Goal: Task Accomplishment & Management: Manage account settings

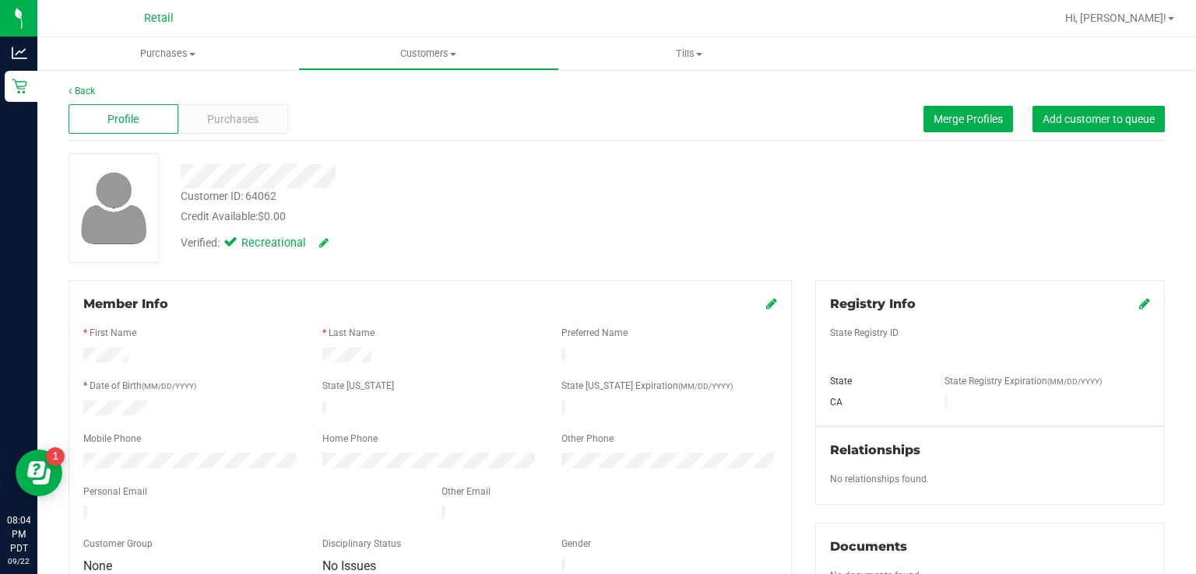
click at [255, 117] on span "Purchases" at bounding box center [232, 119] width 51 height 16
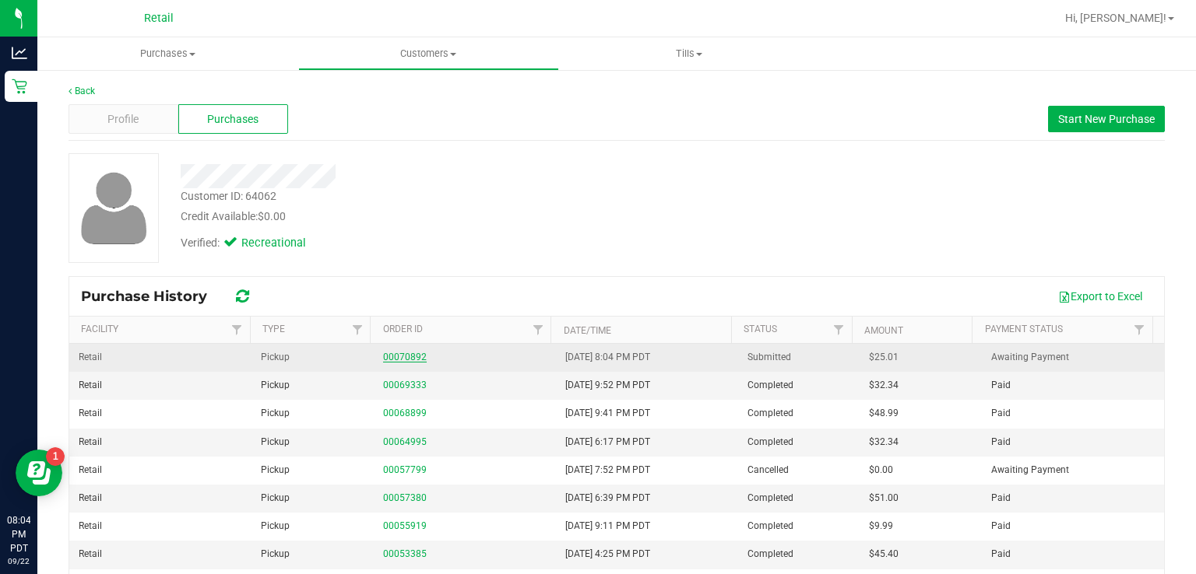
click at [403, 358] on link "00070892" at bounding box center [405, 357] width 44 height 11
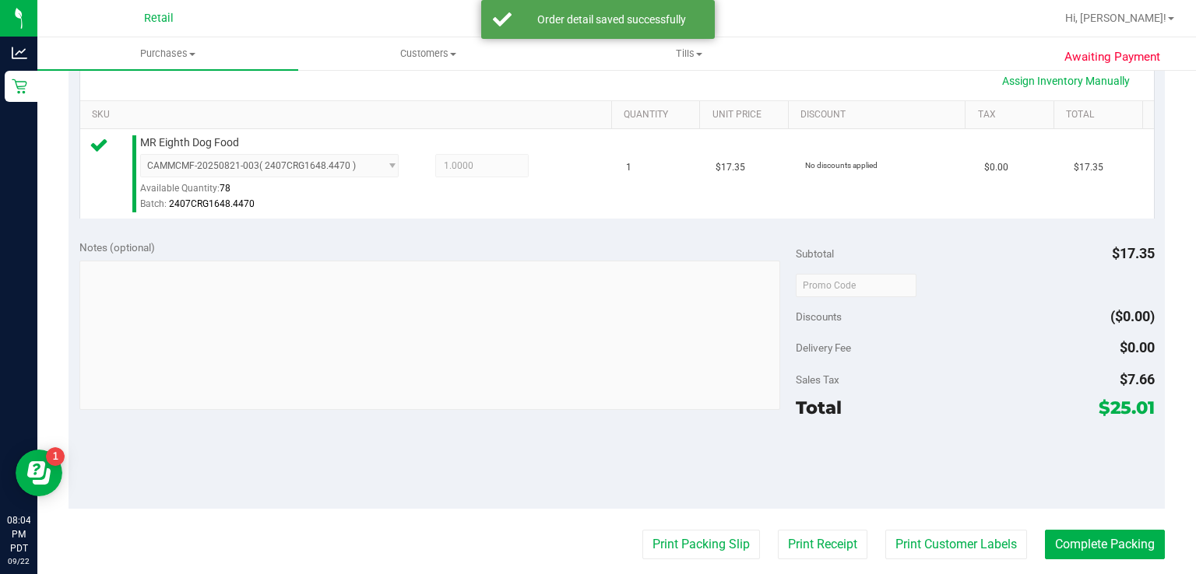
scroll to position [365, 0]
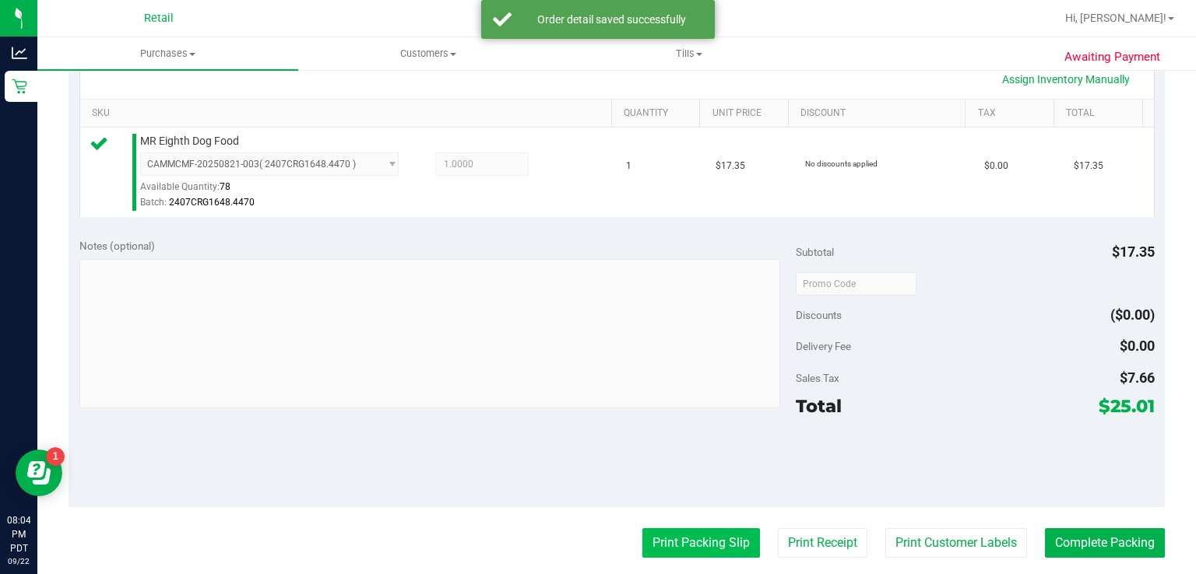
click at [690, 529] on button "Print Packing Slip" at bounding box center [701, 544] width 118 height 30
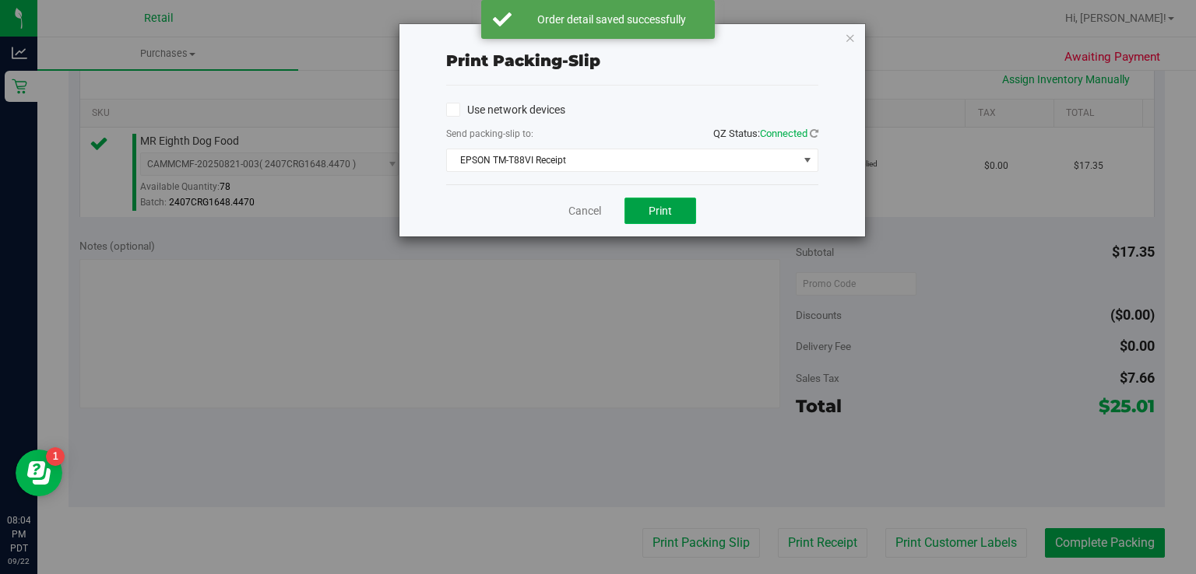
click at [673, 215] on button "Print" at bounding box center [660, 211] width 72 height 26
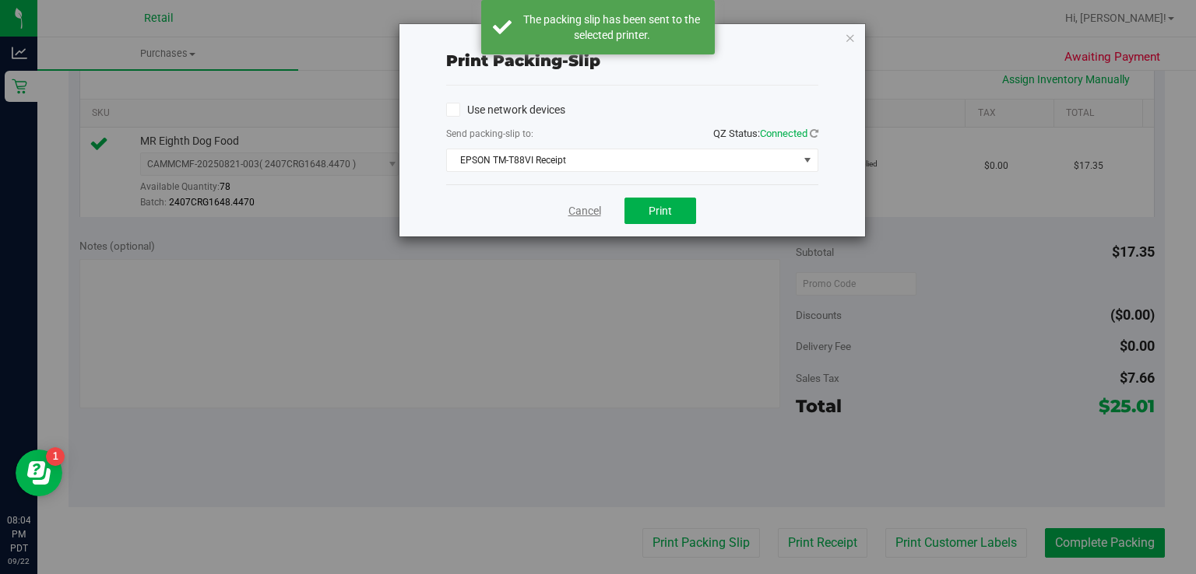
click at [596, 216] on link "Cancel" at bounding box center [584, 211] width 33 height 16
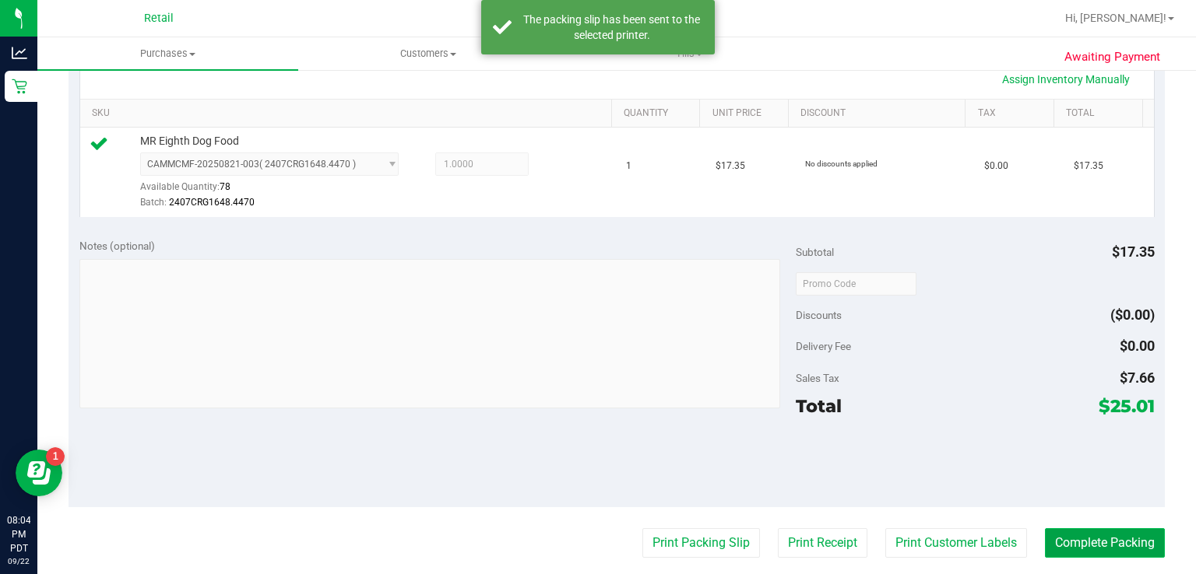
click at [1116, 529] on button "Complete Packing" at bounding box center [1105, 544] width 120 height 30
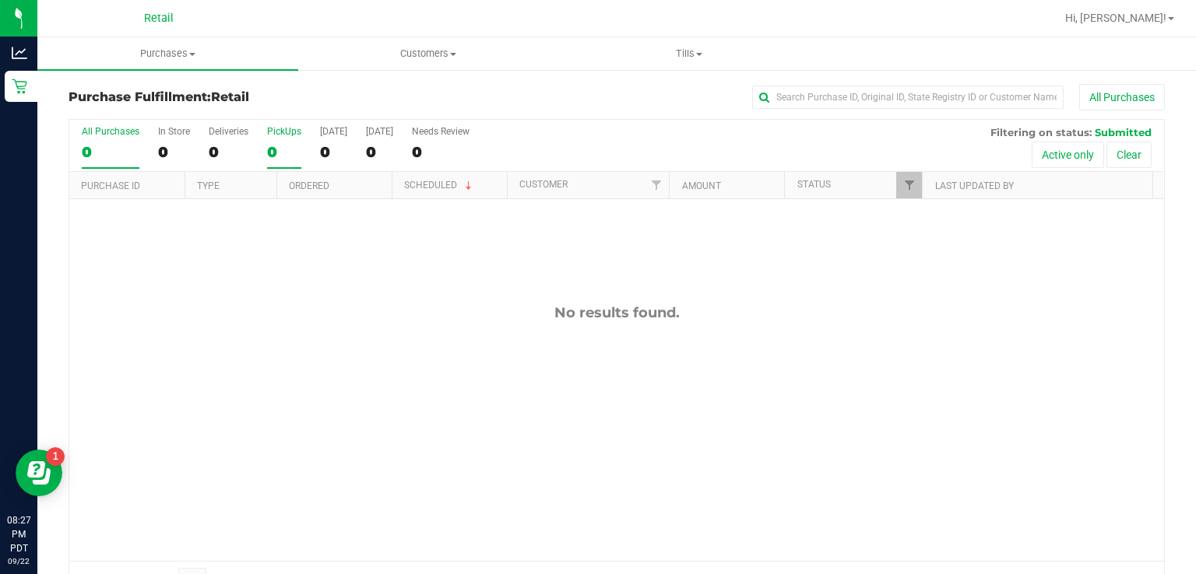
click at [291, 146] on div "0" at bounding box center [284, 152] width 34 height 18
click at [0, 0] on input "PickUps 0" at bounding box center [0, 0] width 0 height 0
click at [287, 131] on div "PickUps" at bounding box center [284, 131] width 34 height 11
click at [0, 0] on input "PickUps 0" at bounding box center [0, 0] width 0 height 0
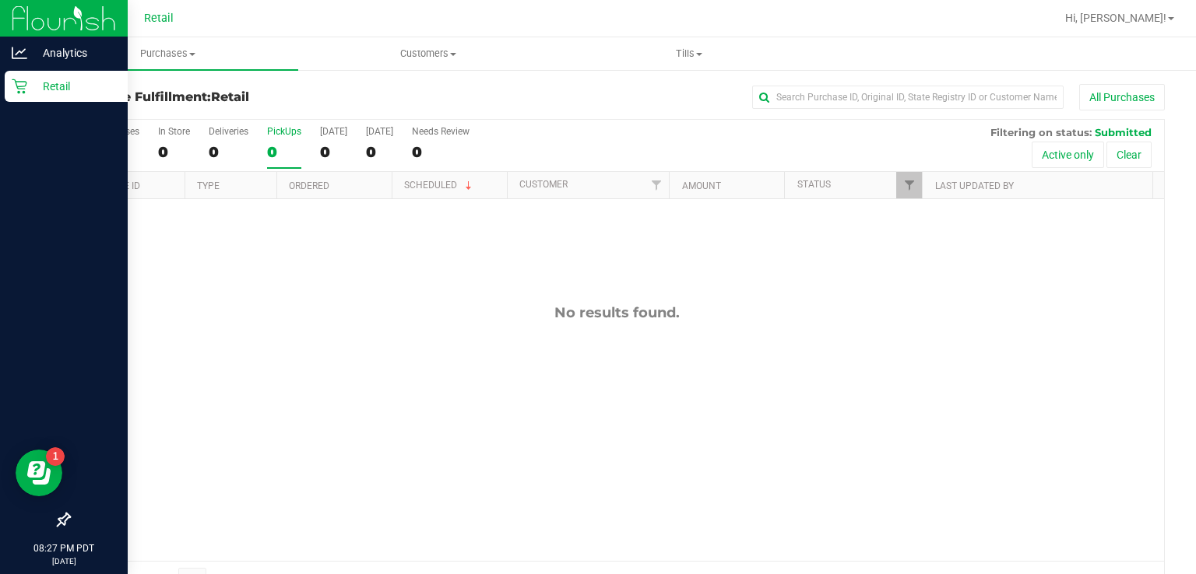
click at [35, 92] on p "Retail" at bounding box center [73, 86] width 93 height 19
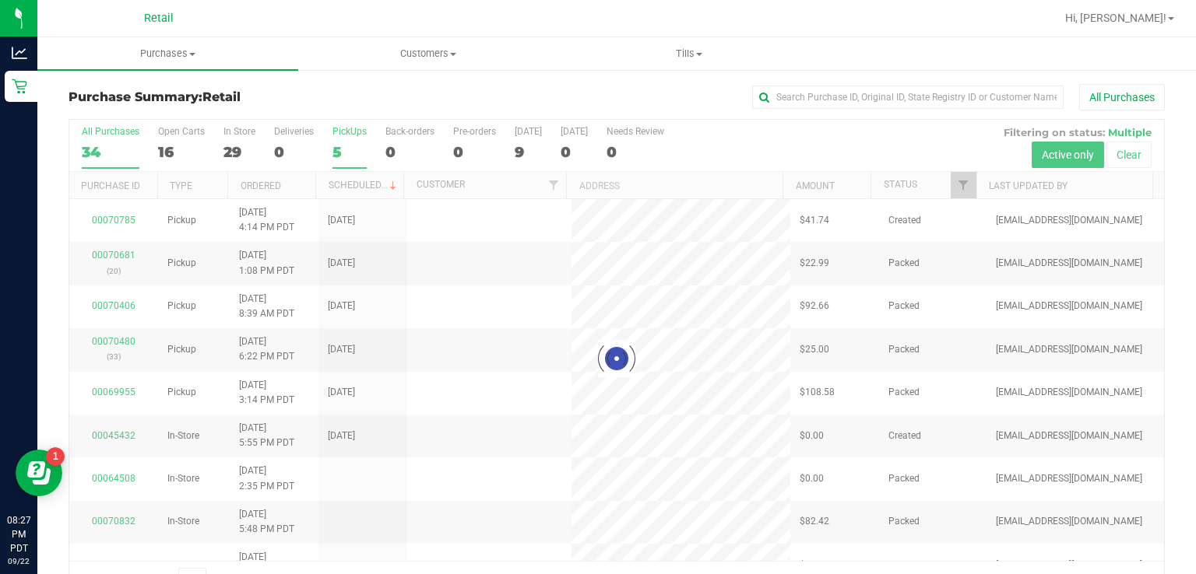
click at [360, 142] on label "PickUps 5" at bounding box center [349, 147] width 34 height 43
click at [0, 0] on input "PickUps 5" at bounding box center [0, 0] width 0 height 0
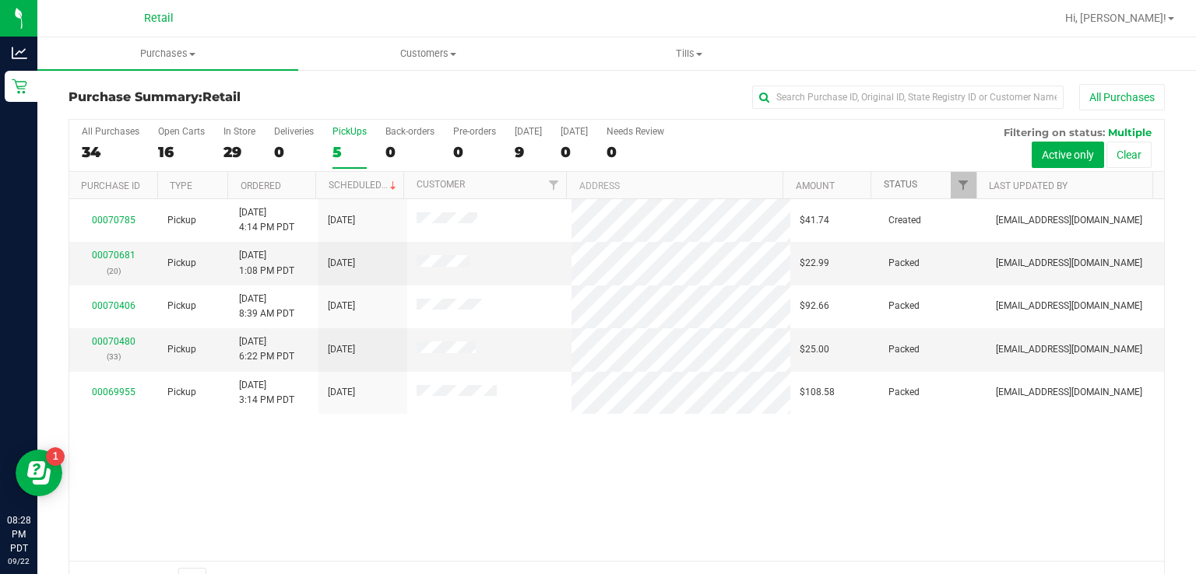
click at [900, 185] on link "Status" at bounding box center [900, 184] width 33 height 11
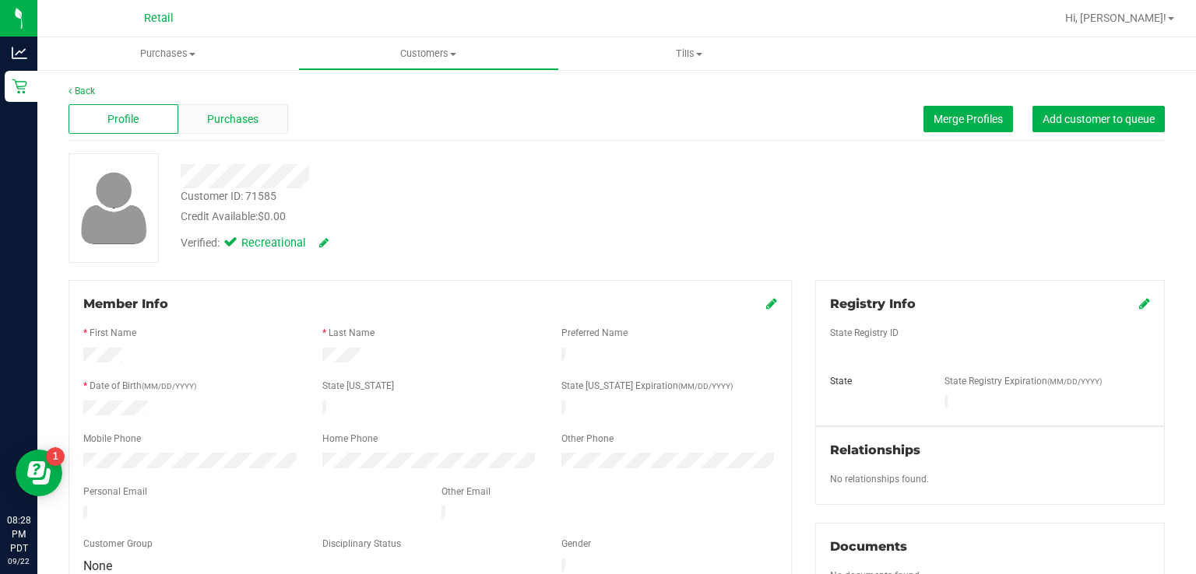
click at [215, 104] on div "Purchases" at bounding box center [233, 119] width 110 height 30
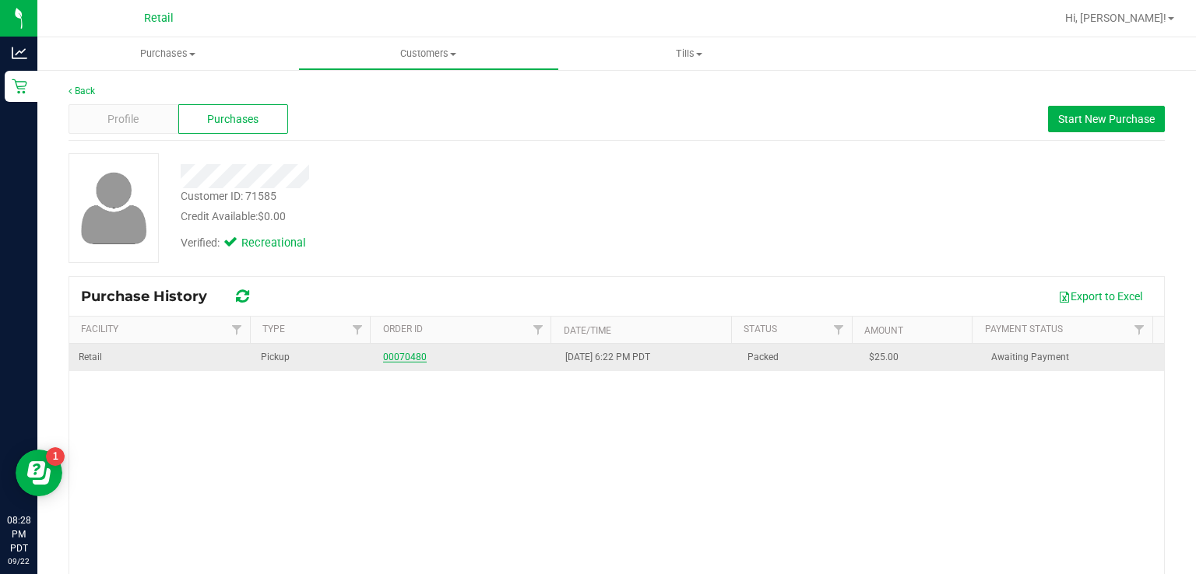
click at [406, 361] on link "00070480" at bounding box center [405, 357] width 44 height 11
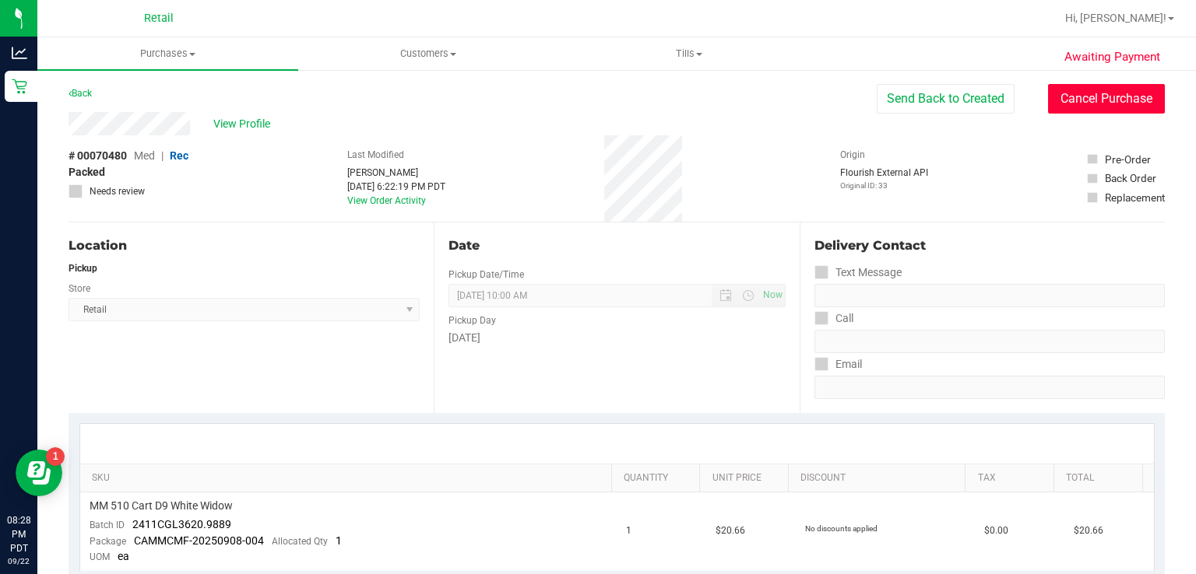
click at [1098, 93] on button "Cancel Purchase" at bounding box center [1106, 99] width 117 height 30
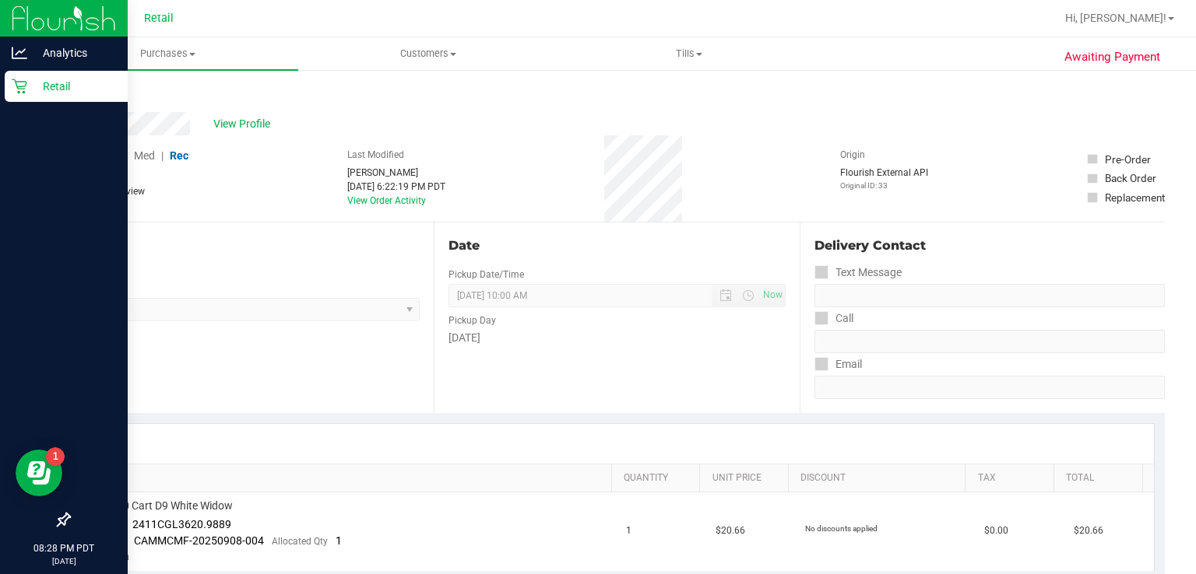
click at [22, 84] on icon at bounding box center [20, 87] width 16 height 16
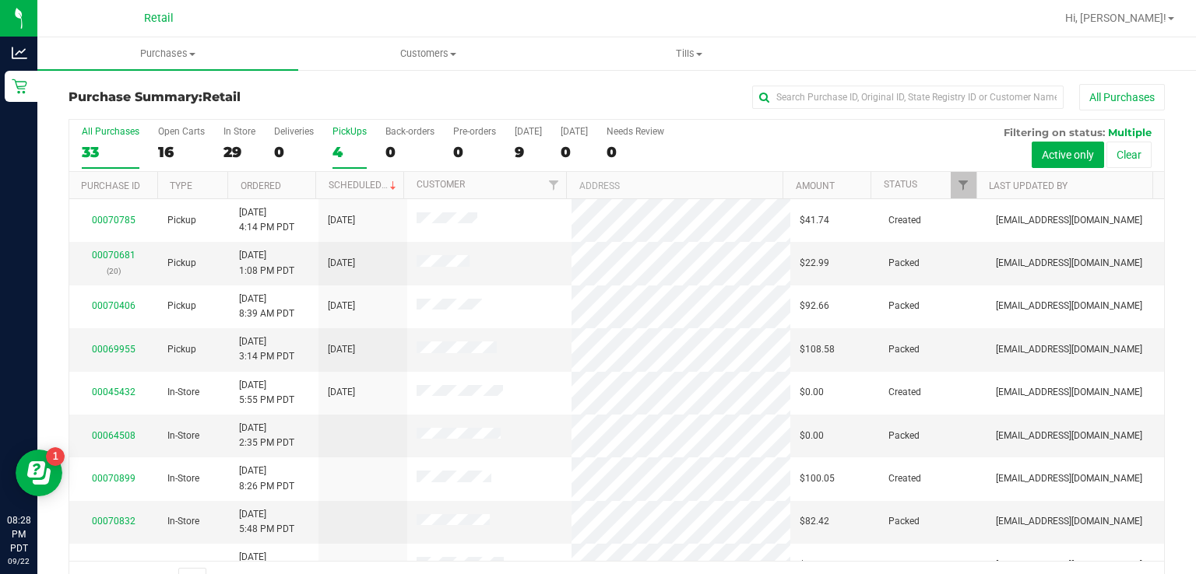
click at [351, 145] on div "4" at bounding box center [349, 152] width 34 height 18
click at [0, 0] on input "PickUps 4" at bounding box center [0, 0] width 0 height 0
